Goal: Task Accomplishment & Management: Use online tool/utility

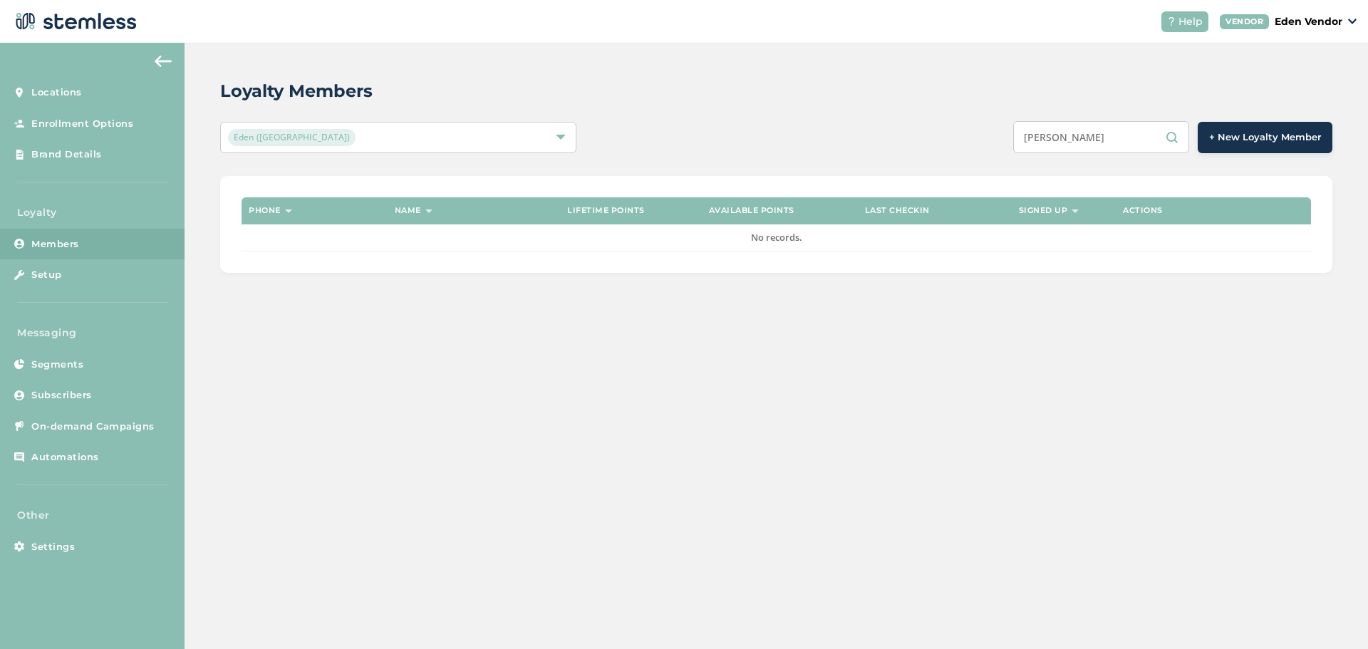
click at [1100, 139] on input "[PERSON_NAME]" at bounding box center [1101, 137] width 176 height 32
click at [1103, 140] on input "[PERSON_NAME]" at bounding box center [1101, 137] width 176 height 32
type input "[PERSON_NAME]"
click at [1013, 390] on div "Loyalty Members Eden (Okmulgee) [PERSON_NAME] + New Loyalty Member Phone Name L…" at bounding box center [776, 346] width 1183 height 606
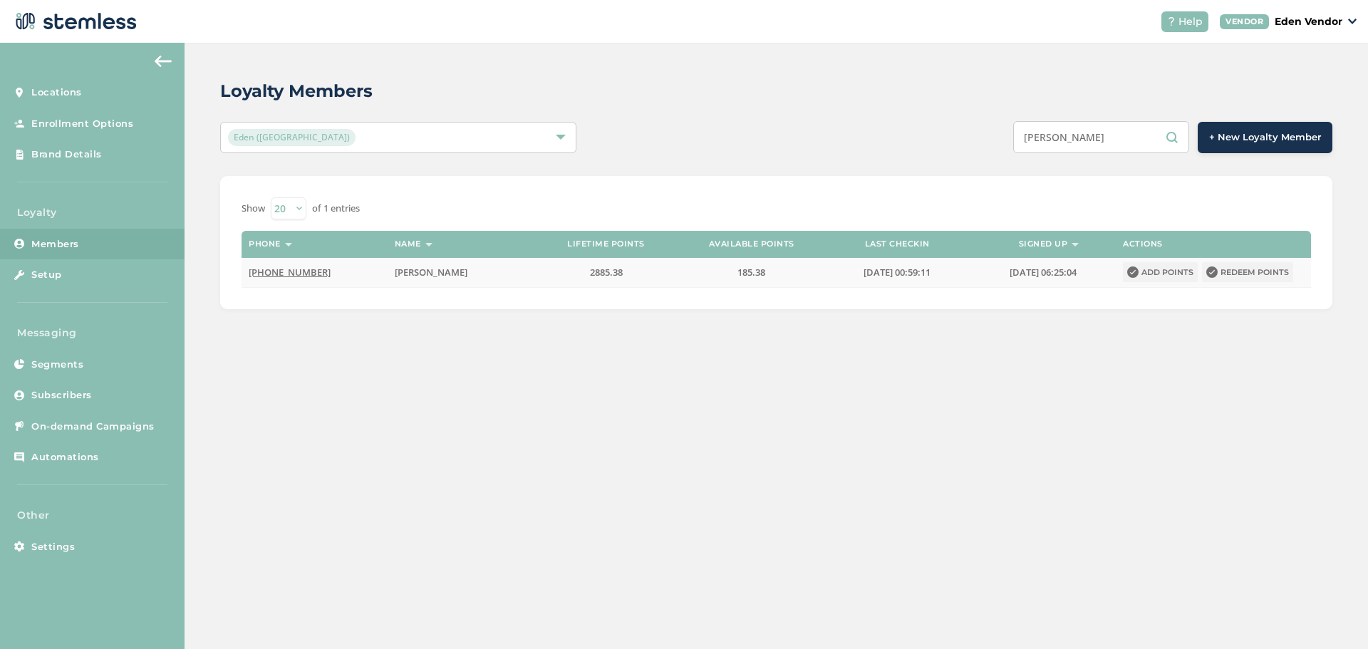
click at [1246, 275] on button "Redeem points" at bounding box center [1247, 272] width 91 height 20
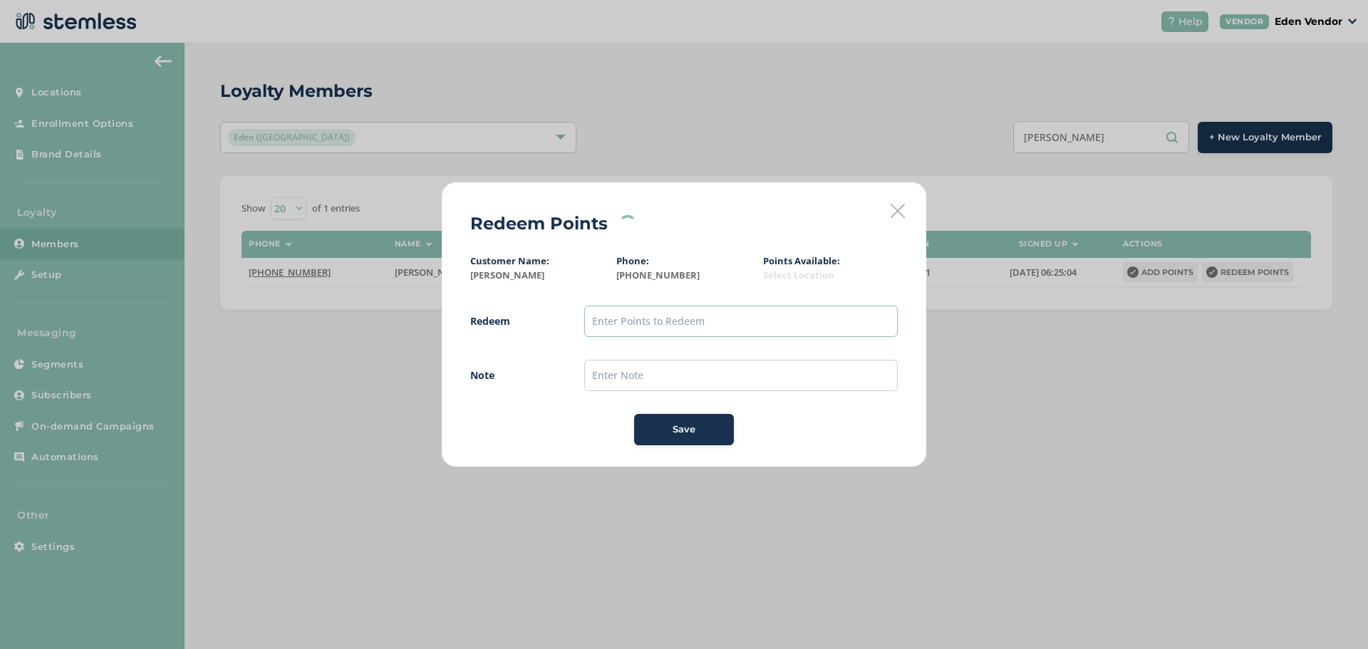
click at [695, 329] on input "text" at bounding box center [740, 321] width 313 height 31
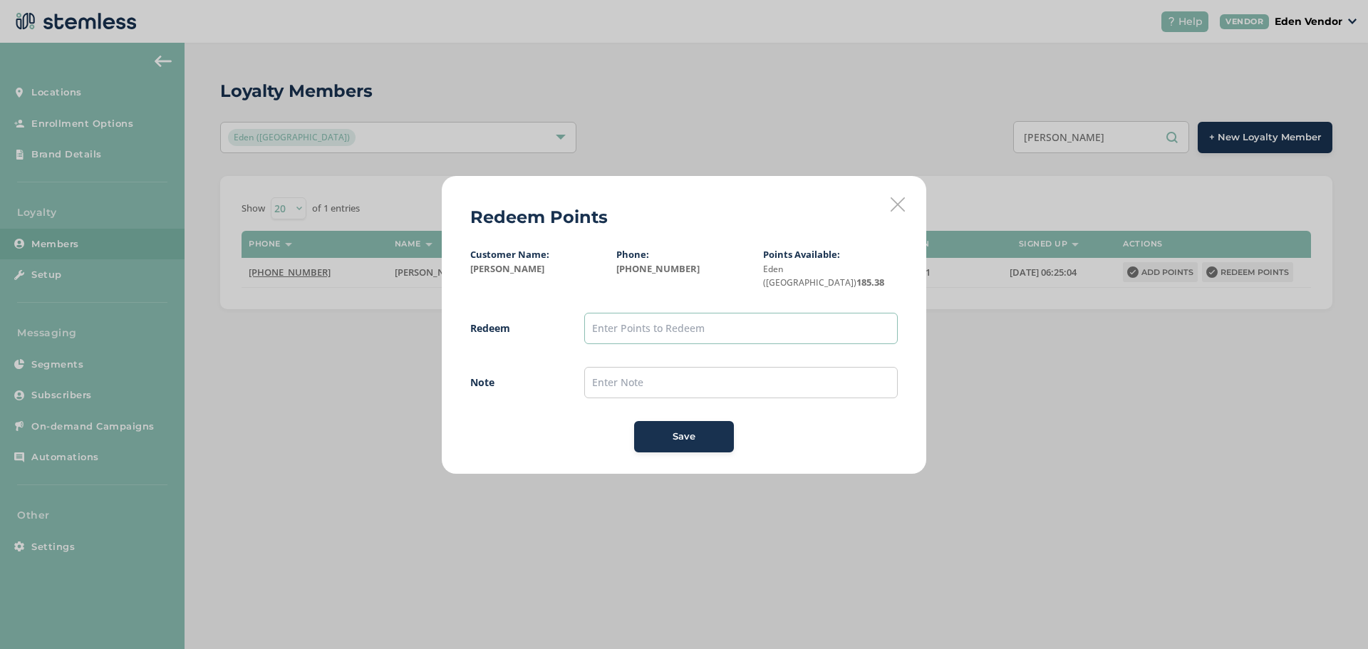
type input "100"
click at [601, 383] on input "text" at bounding box center [740, 382] width 313 height 31
type input "[DATE]"
click at [690, 431] on span "Save" at bounding box center [683, 437] width 23 height 14
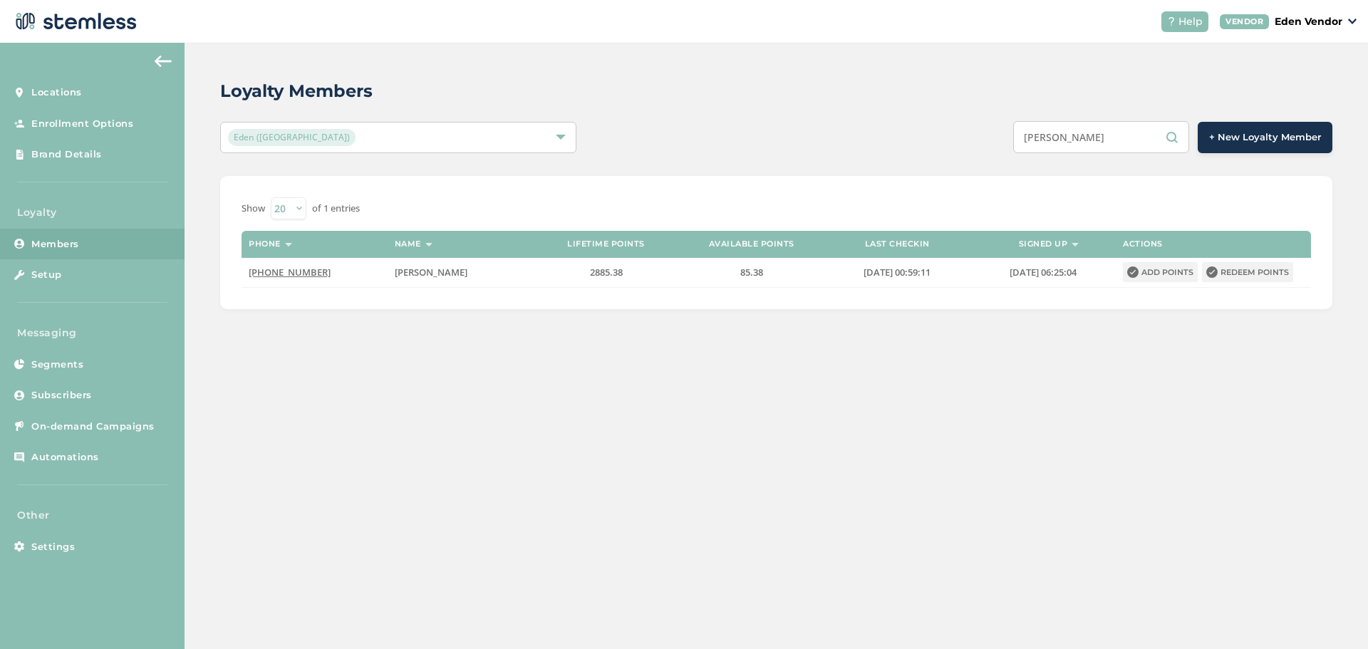
click at [1118, 137] on input "[PERSON_NAME]" at bounding box center [1101, 137] width 176 height 32
type input "L"
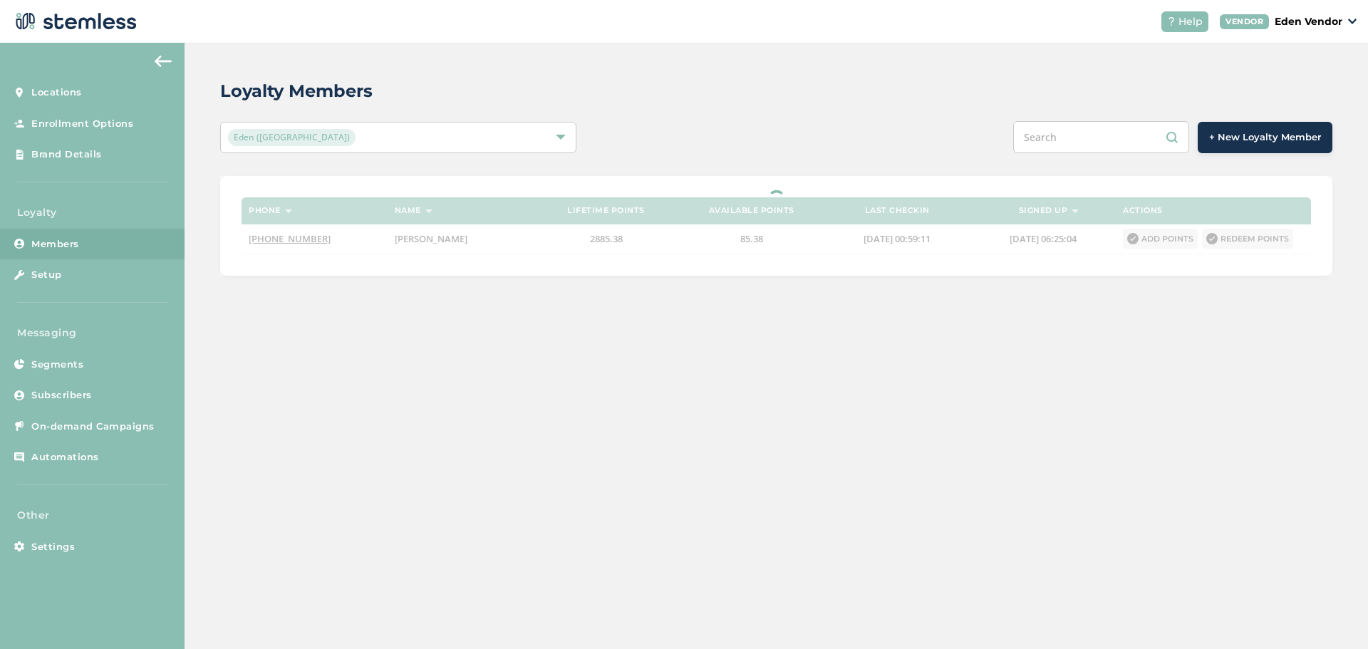
paste input "[PERSON_NAME]-[PERSON_NAME]"
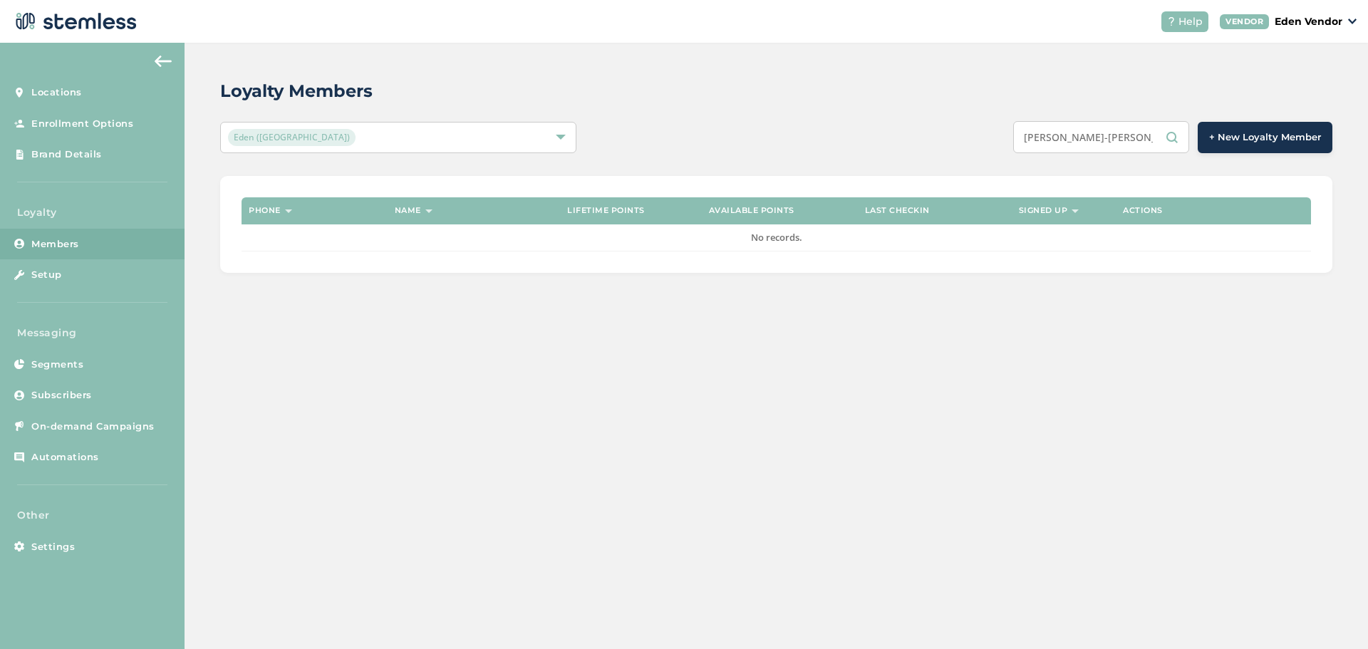
type input "[PERSON_NAME]-[PERSON_NAME]"
click at [1116, 146] on input "[PERSON_NAME]-[PERSON_NAME]" at bounding box center [1101, 137] width 176 height 32
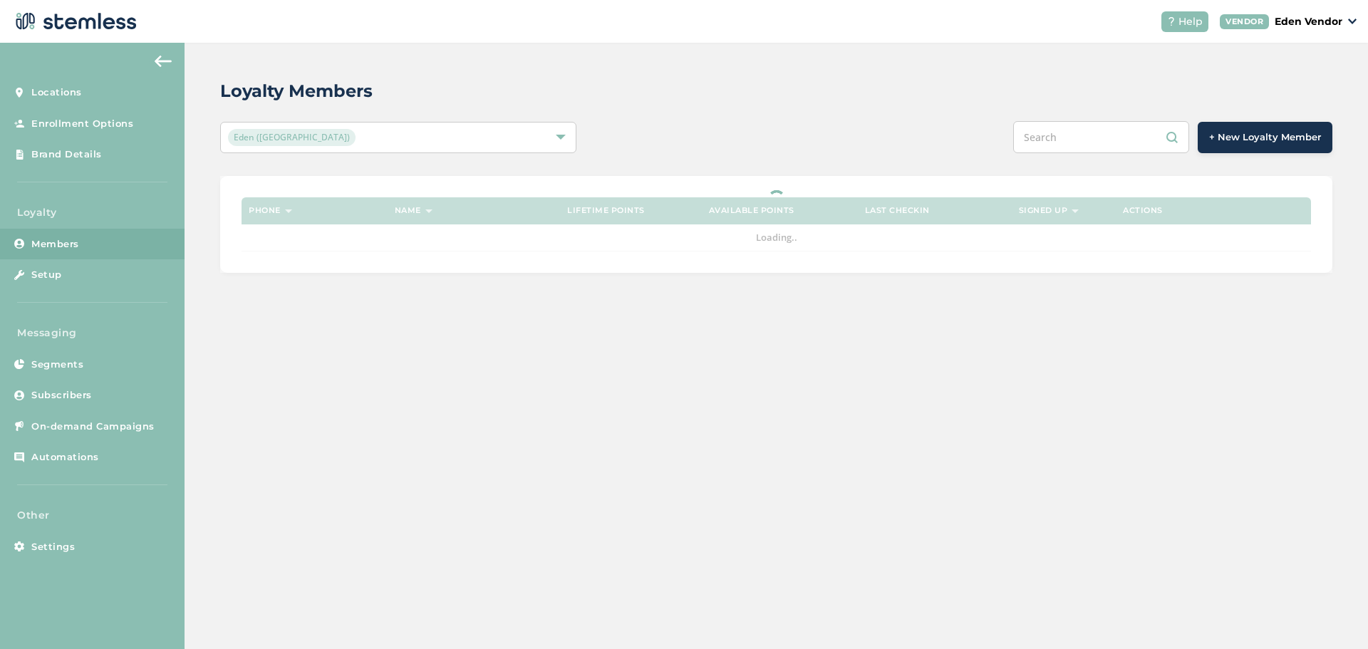
paste input "[PERSON_NAME]"
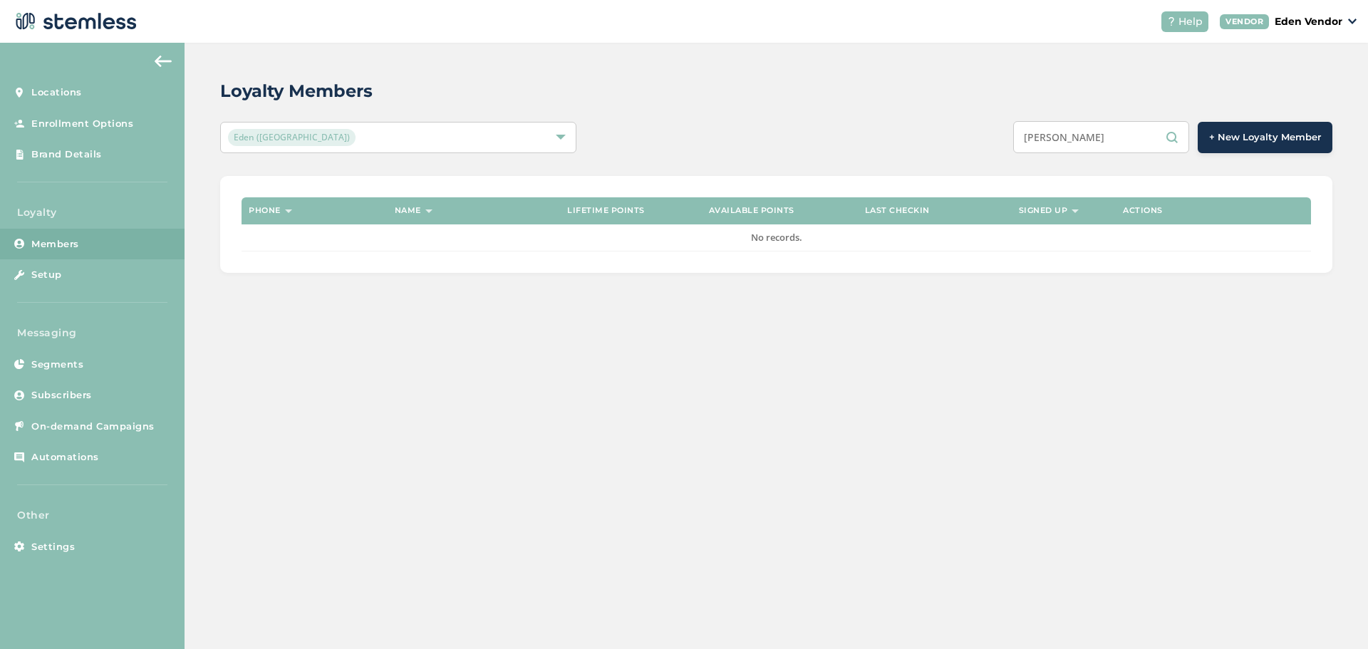
click at [1106, 140] on input "[PERSON_NAME]" at bounding box center [1101, 137] width 176 height 32
click at [1155, 151] on input "[PERSON_NAME]" at bounding box center [1101, 137] width 176 height 32
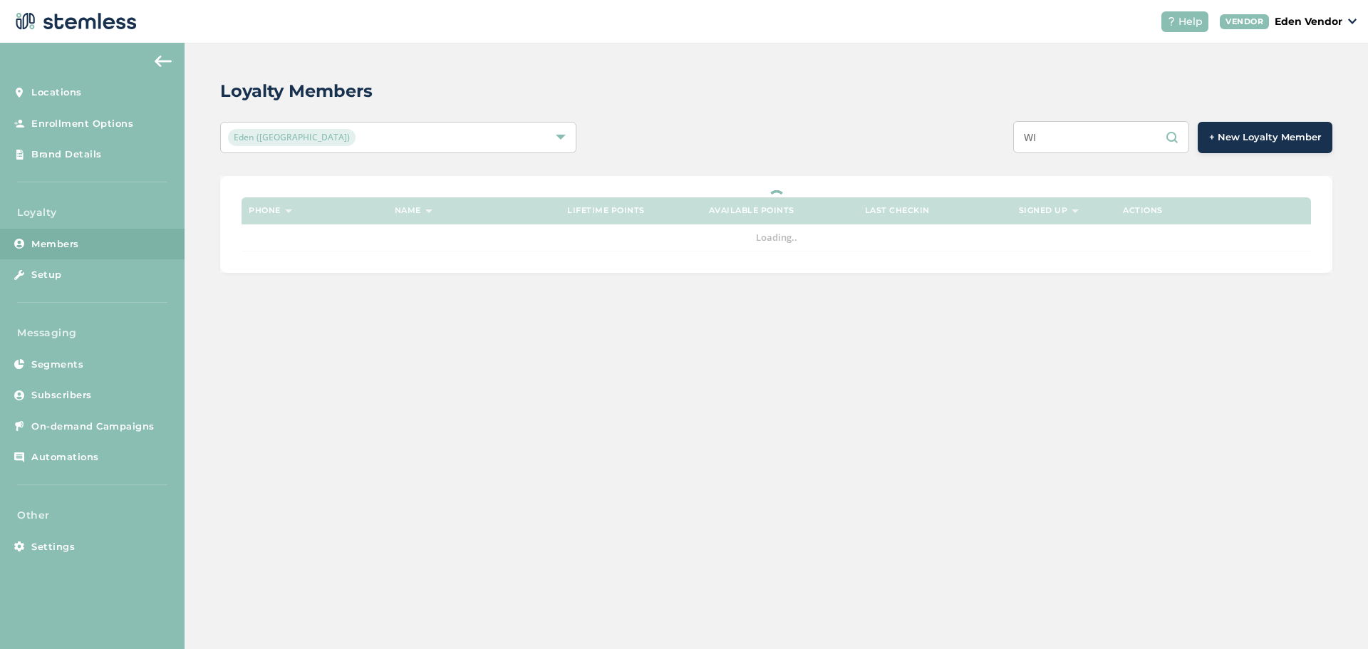
type input "W"
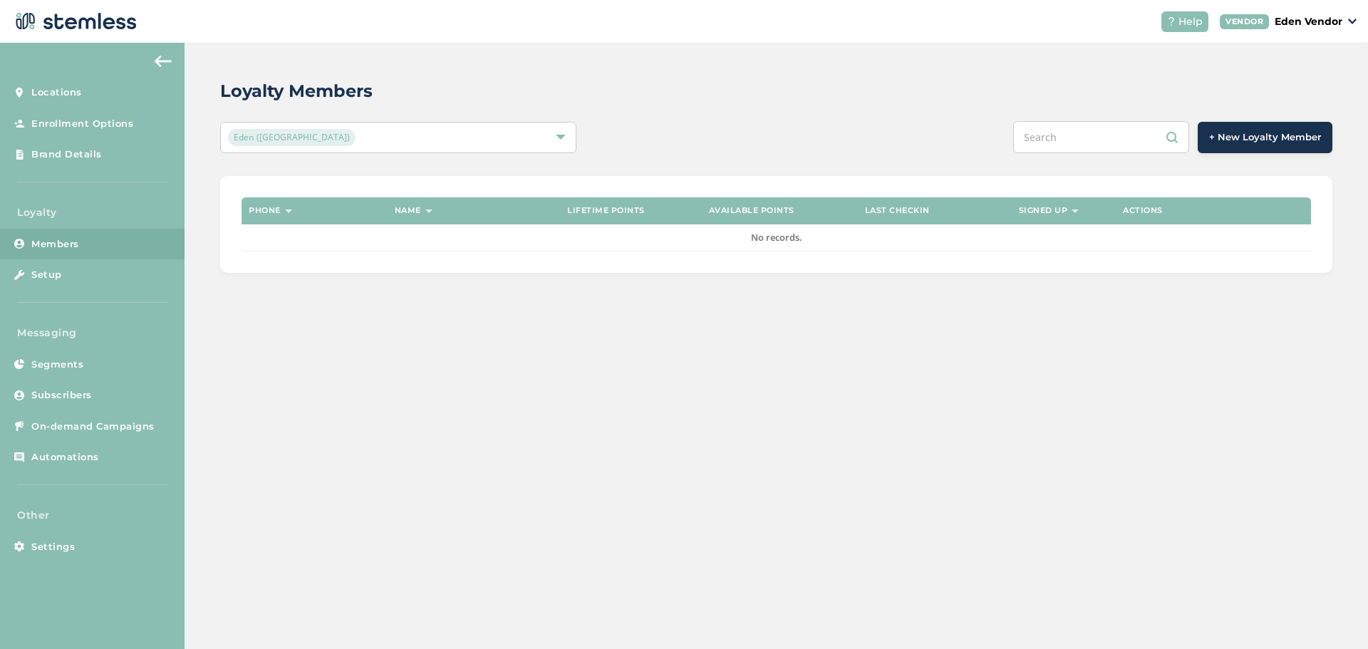
paste input "[PERSON_NAME]"
click at [1106, 141] on input "[PERSON_NAME]" at bounding box center [1101, 137] width 176 height 32
type input "[PERSON_NAME]"
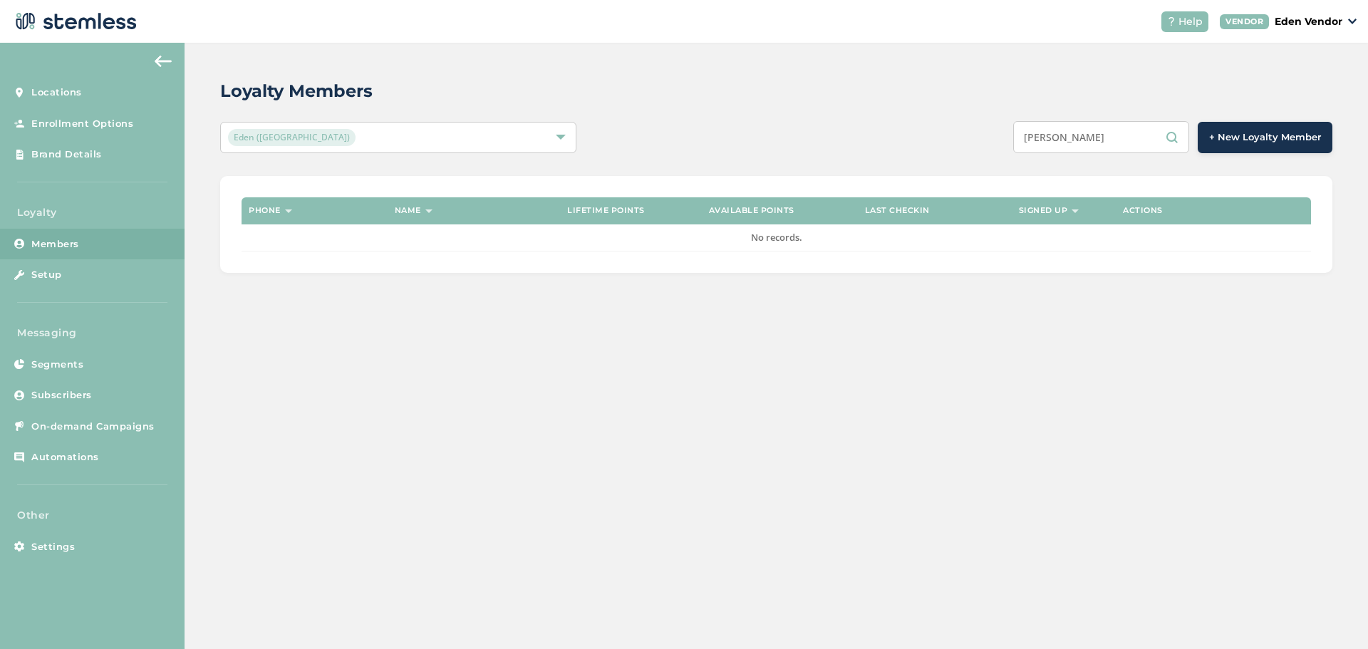
click at [1111, 145] on input "[PERSON_NAME]" at bounding box center [1101, 137] width 176 height 32
click at [1111, 144] on input "[PERSON_NAME]" at bounding box center [1101, 137] width 176 height 32
